Goal: Task Accomplishment & Management: Use online tool/utility

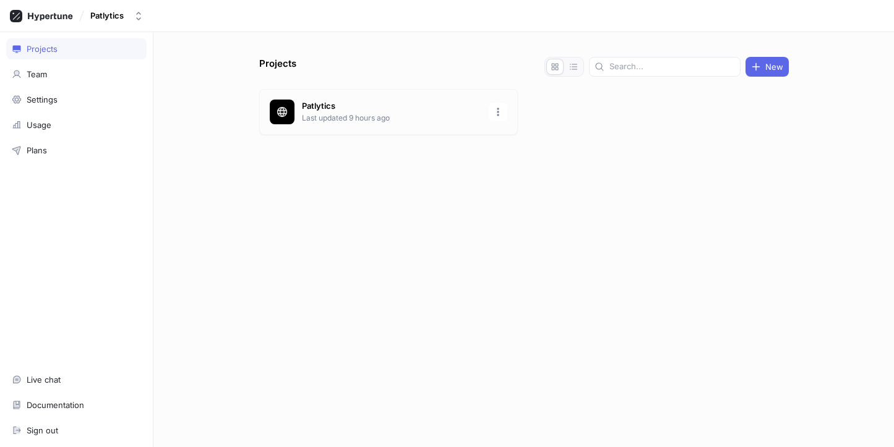
click at [338, 103] on p "Patlytics" at bounding box center [391, 106] width 179 height 12
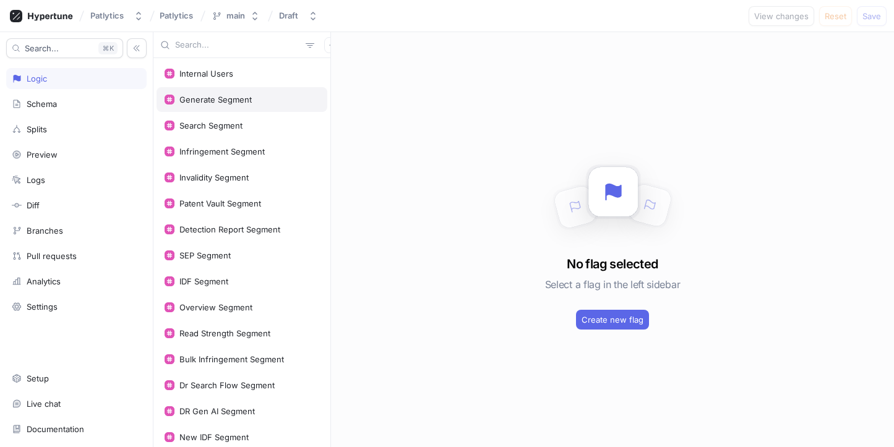
click at [213, 92] on div "Generate Segment" at bounding box center [242, 99] width 171 height 25
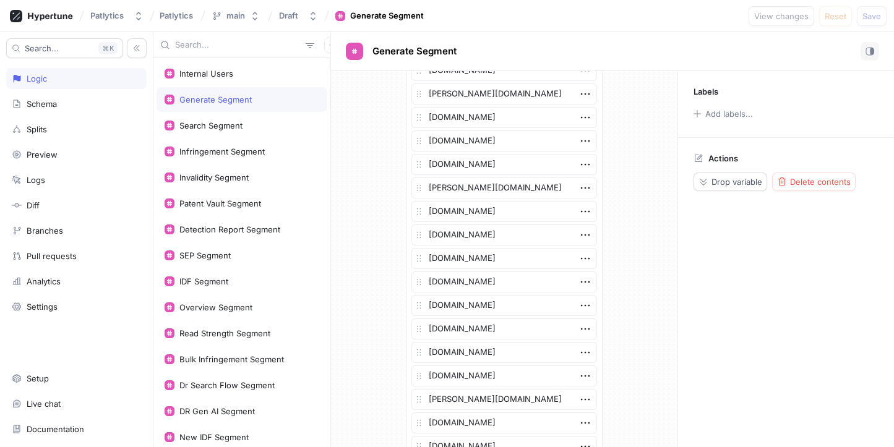
scroll to position [2016, 0]
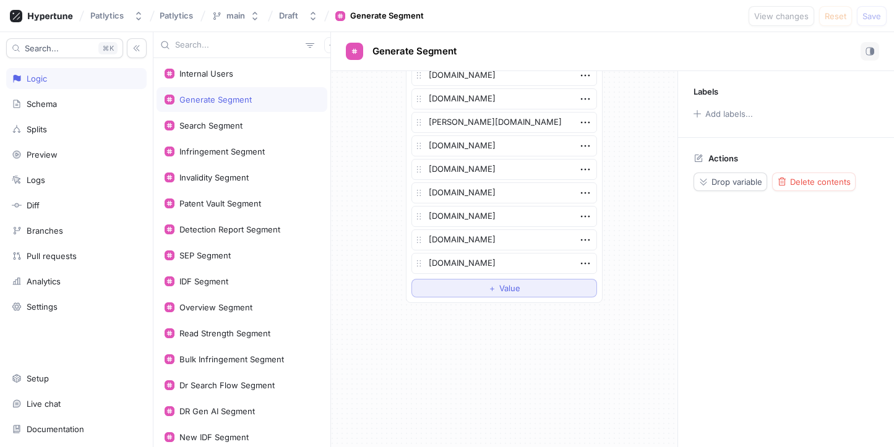
click at [480, 290] on button "＋ Value" at bounding box center [505, 288] width 186 height 19
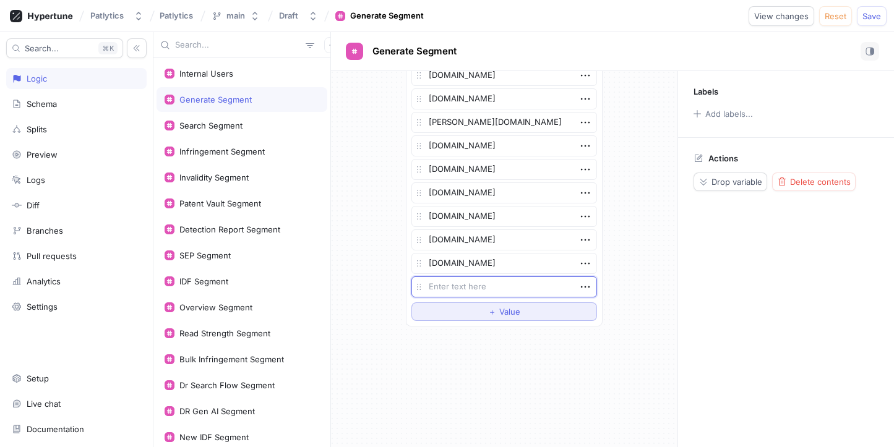
type textarea "x"
type textarea "[DOMAIN_NAME]"
click at [863, 19] on span "Save" at bounding box center [872, 15] width 19 height 7
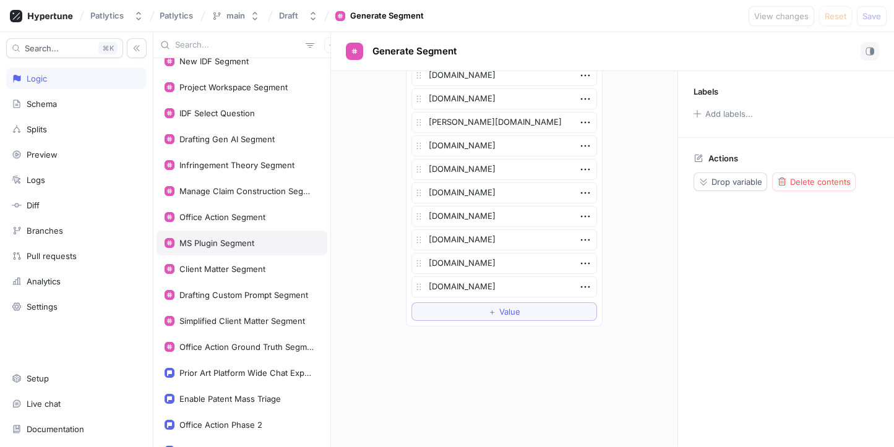
scroll to position [378, 0]
click at [239, 223] on div "Office Action Segment" at bounding box center [242, 216] width 171 height 25
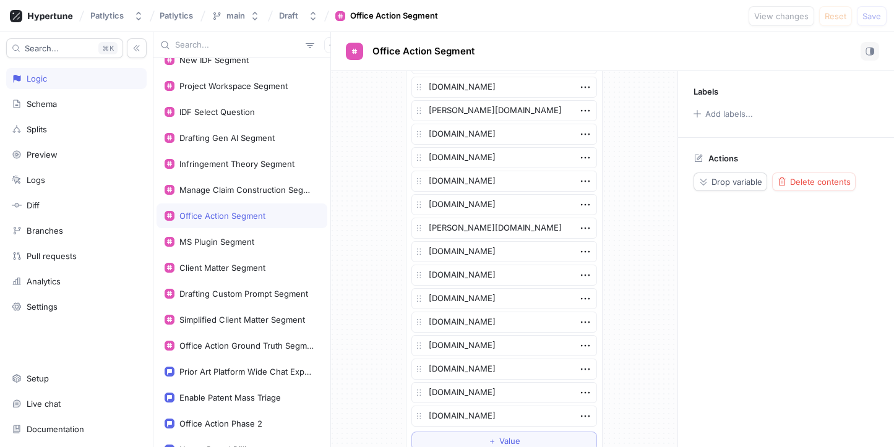
scroll to position [441, 0]
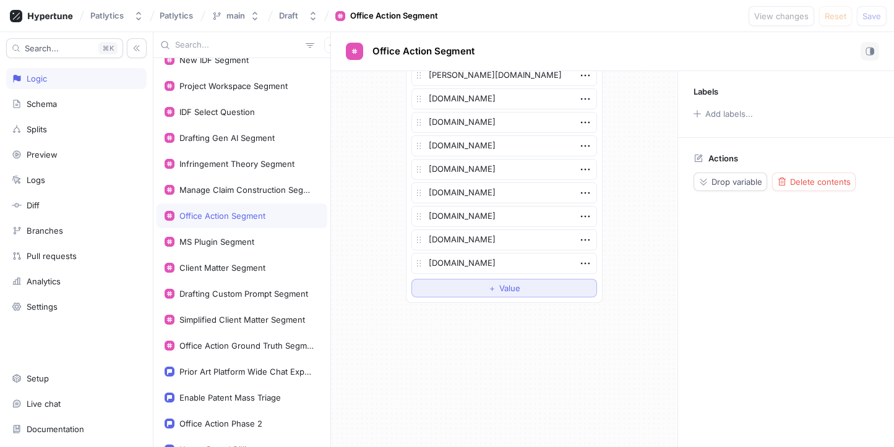
click at [482, 288] on button "＋ Value" at bounding box center [505, 288] width 186 height 19
type textarea "x"
type textarea "[DOMAIN_NAME]"
click at [876, 15] on span "Save" at bounding box center [872, 15] width 19 height 7
type textarea "x"
